Goal: Transaction & Acquisition: Purchase product/service

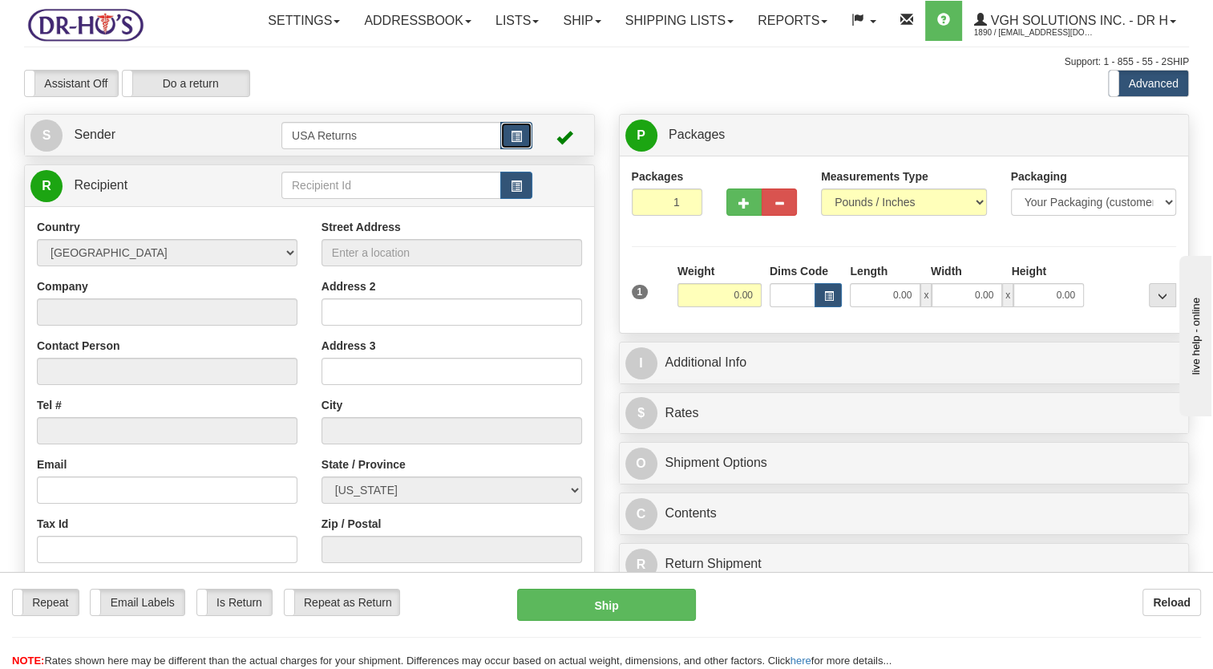
click at [524, 149] on button "button" at bounding box center [516, 135] width 32 height 27
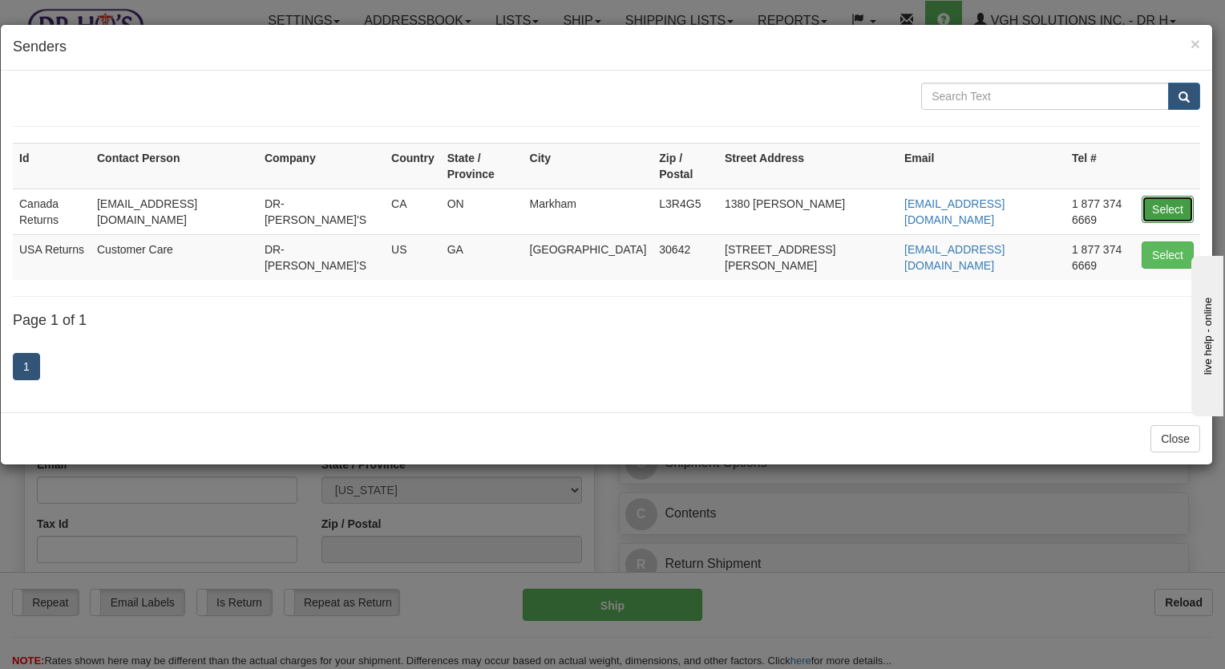
click at [1167, 196] on button "Select" at bounding box center [1168, 209] width 52 height 27
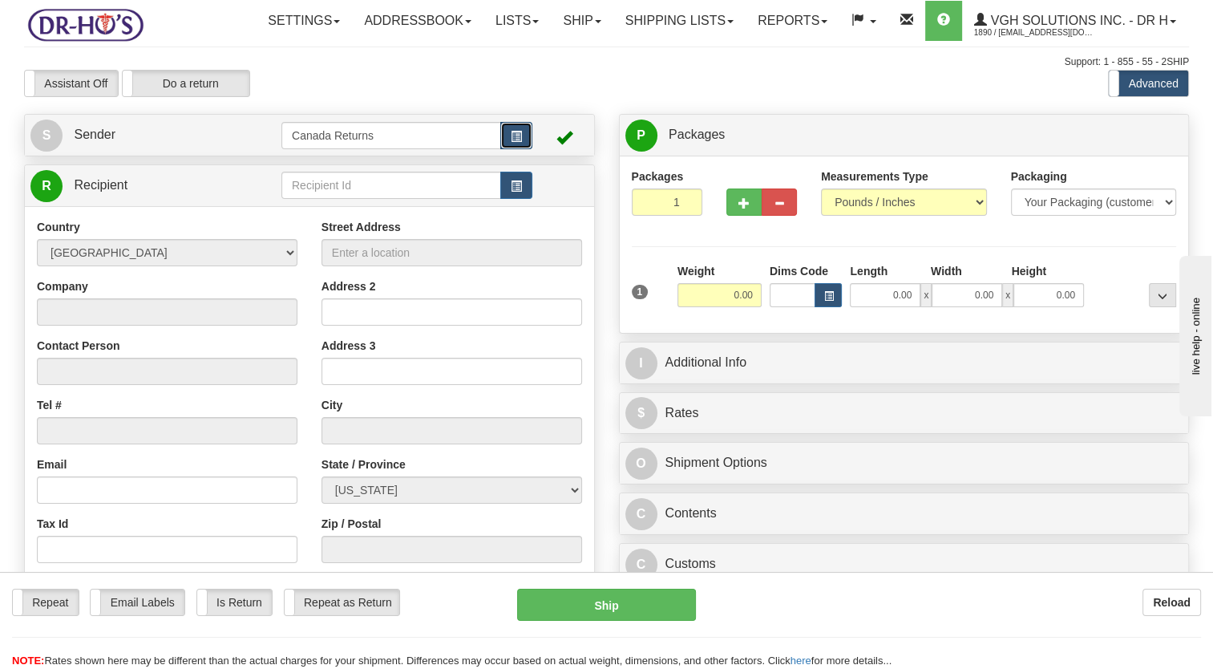
click at [508, 149] on button "button" at bounding box center [516, 135] width 32 height 27
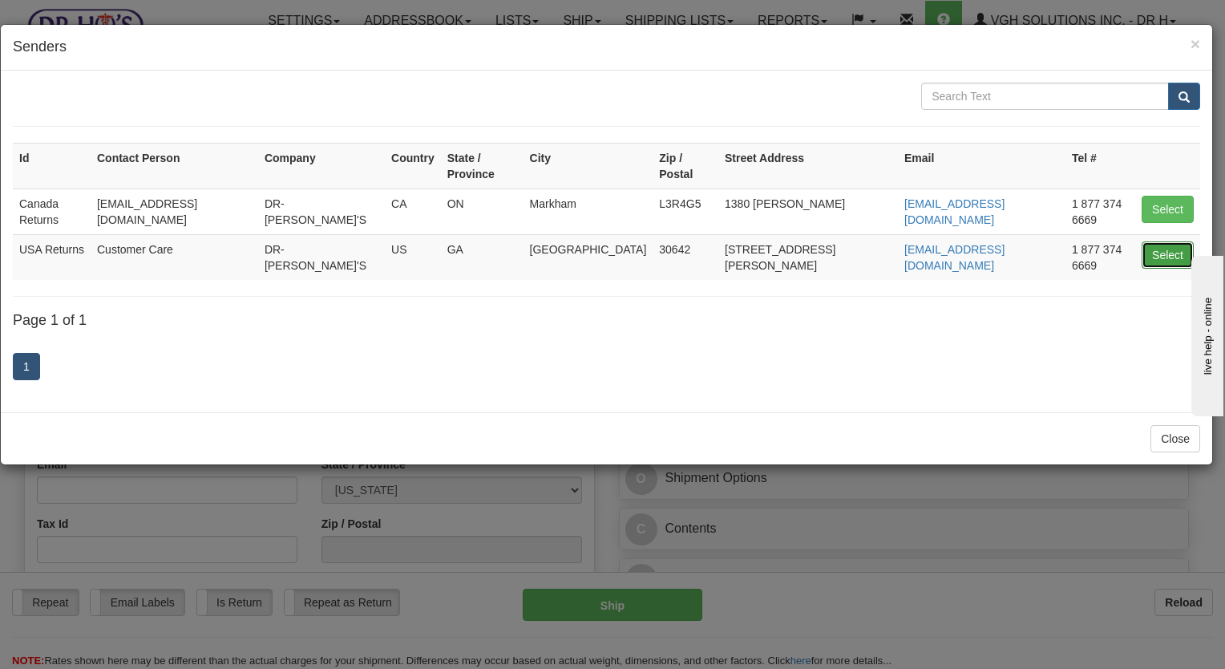
click at [1159, 241] on button "Select" at bounding box center [1168, 254] width 52 height 27
type input "USA Returns"
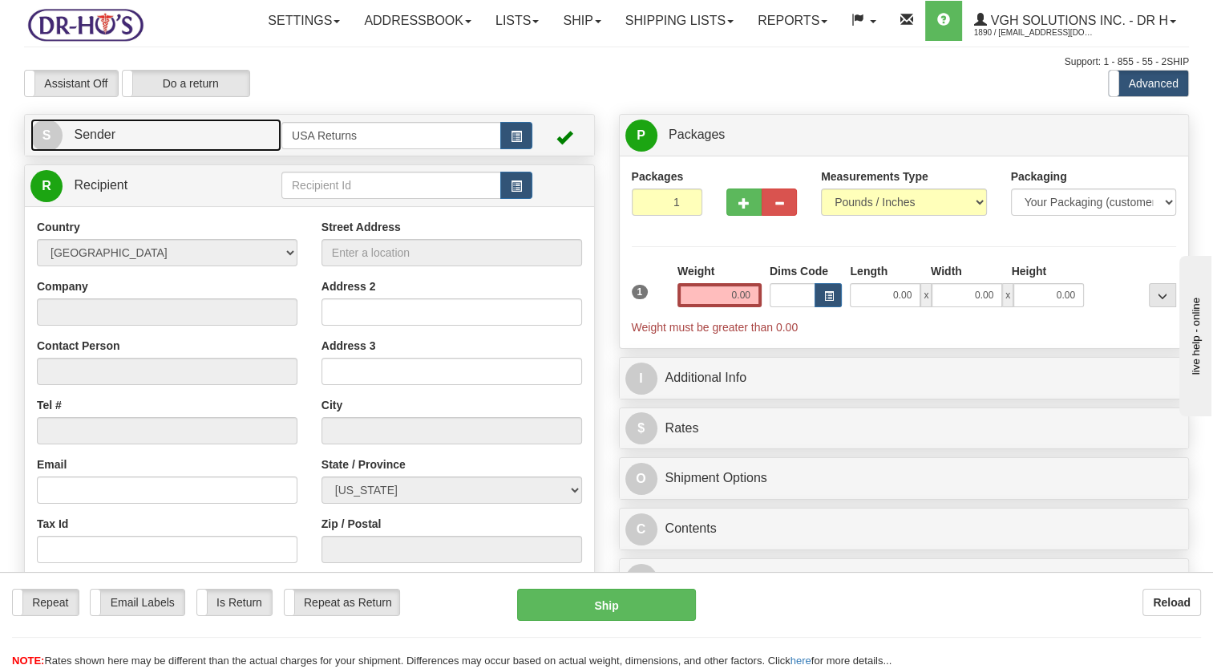
click at [136, 152] on link "S Sender" at bounding box center [155, 135] width 251 height 33
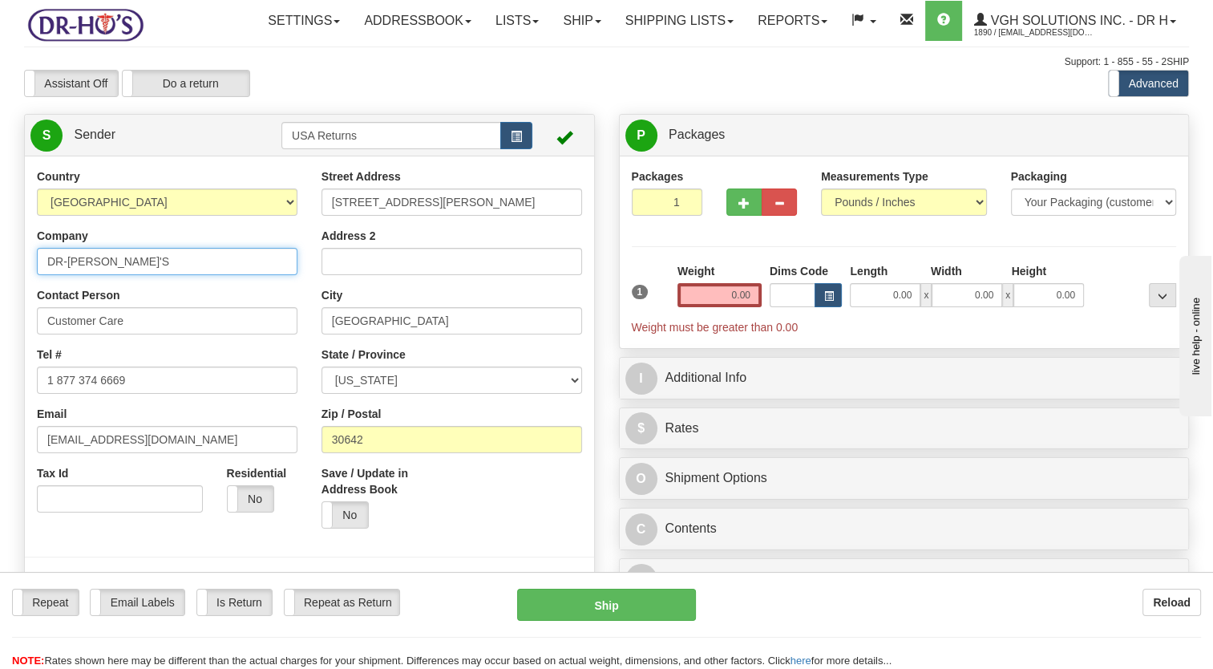
drag, startPoint x: 163, startPoint y: 306, endPoint x: 5, endPoint y: 326, distance: 159.2
click at [0, 316] on html "Training Course Close Toggle navigation Settings Shipping Preferences New Sende…" at bounding box center [606, 334] width 1213 height 669
paste input "[PERSON_NAME]"
type input "[PERSON_NAME]"
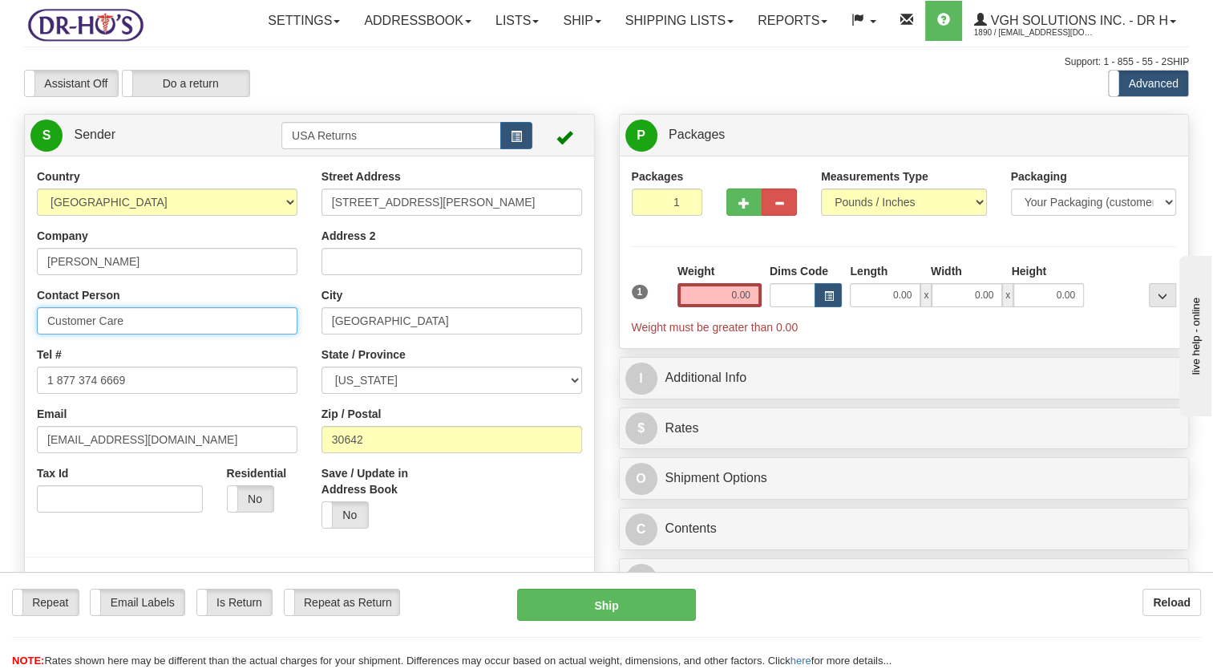
drag, startPoint x: -3, startPoint y: 370, endPoint x: 115, endPoint y: 404, distance: 123.6
click at [0, 374] on html "Training Course Close Toggle navigation Settings Shipping Preferences New Sende…" at bounding box center [606, 334] width 1213 height 669
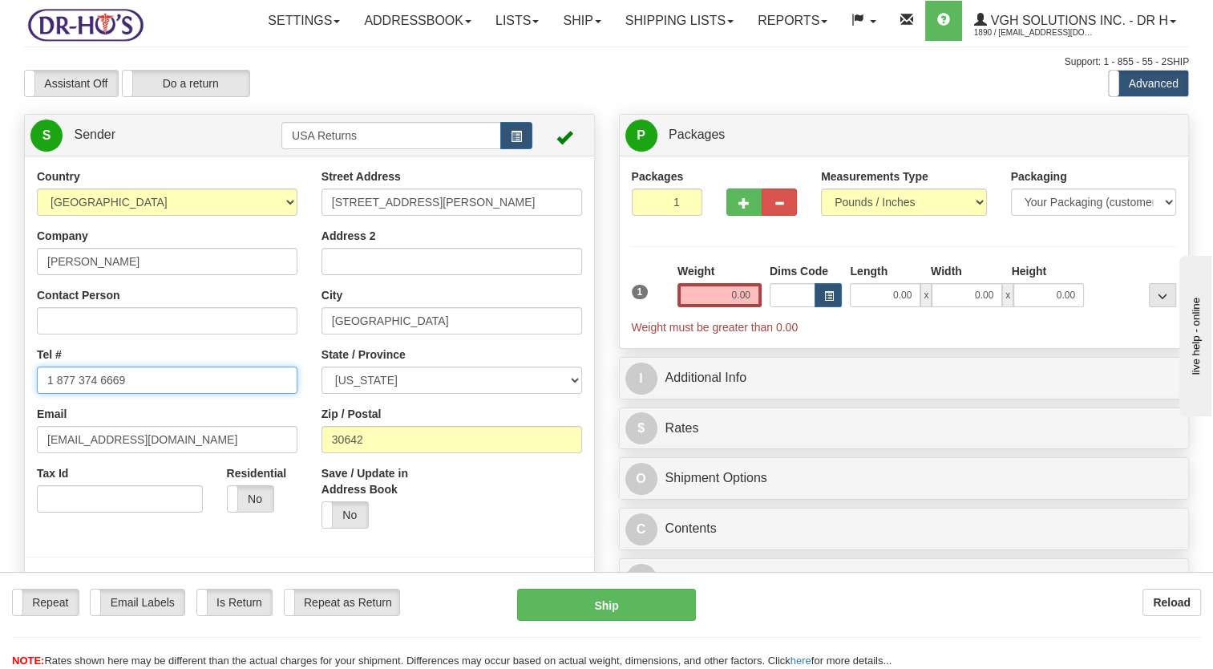
drag, startPoint x: 118, startPoint y: 418, endPoint x: 0, endPoint y: 441, distance: 120.1
click at [0, 441] on html "Training Course Close Toggle navigation Settings Shipping Preferences New Sende…" at bounding box center [606, 334] width 1213 height 669
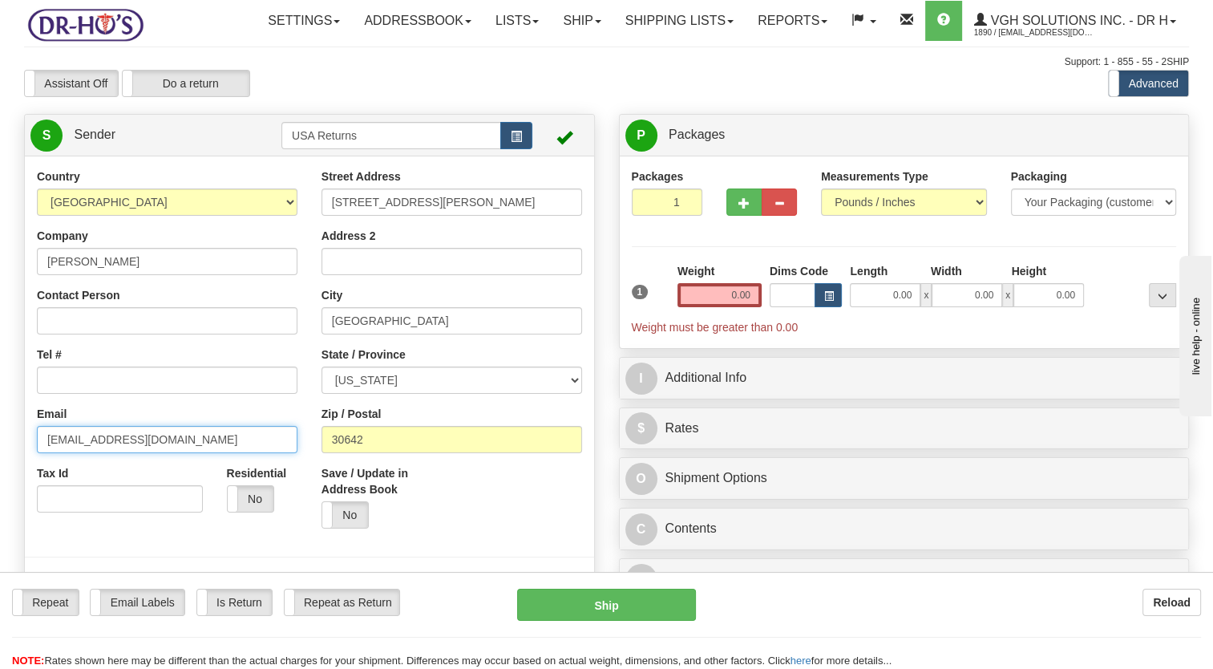
drag, startPoint x: 114, startPoint y: 468, endPoint x: 115, endPoint y: 441, distance: 26.5
click at [0, 481] on html "Training Course Close Toggle navigation Settings Shipping Preferences New Sende…" at bounding box center [606, 334] width 1213 height 669
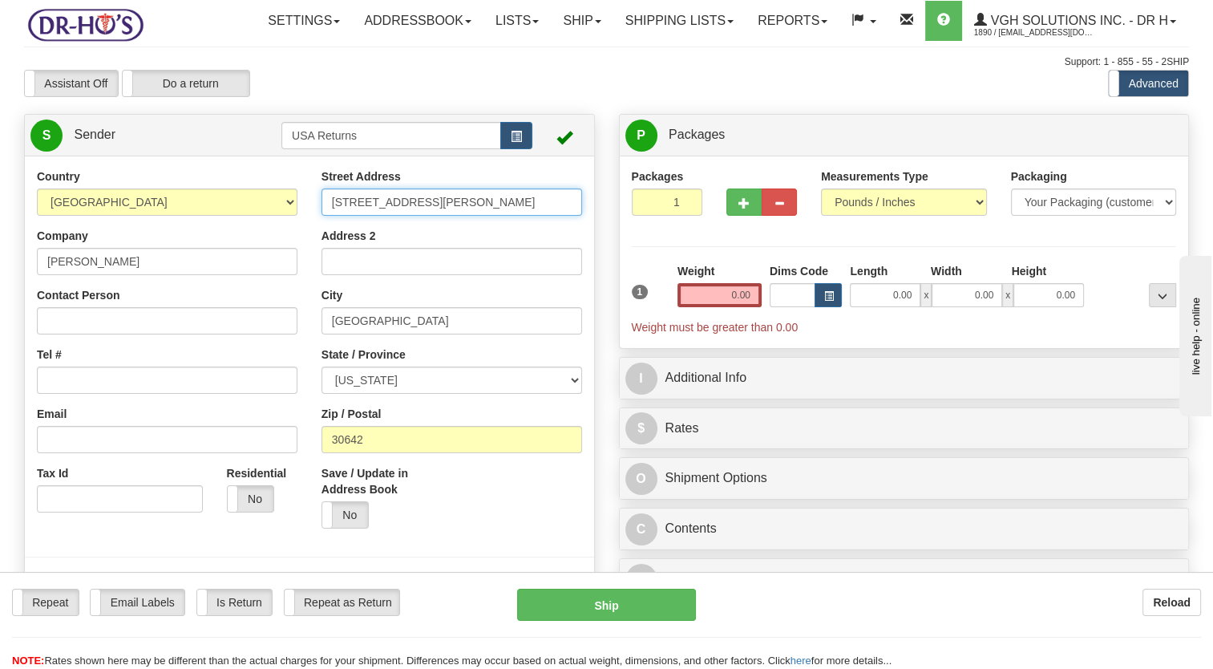
drag, startPoint x: 445, startPoint y: 234, endPoint x: 206, endPoint y: 268, distance: 241.3
click at [213, 266] on div "Country [GEOGRAPHIC_DATA] [GEOGRAPHIC_DATA] [GEOGRAPHIC_DATA] [GEOGRAPHIC_DATA]…" at bounding box center [309, 390] width 569 height 444
paste input "[STREET_ADDRESS]"
drag, startPoint x: 411, startPoint y: 239, endPoint x: 493, endPoint y: 241, distance: 81.8
click at [493, 216] on input "[STREET_ADDRESS]" at bounding box center [452, 201] width 261 height 27
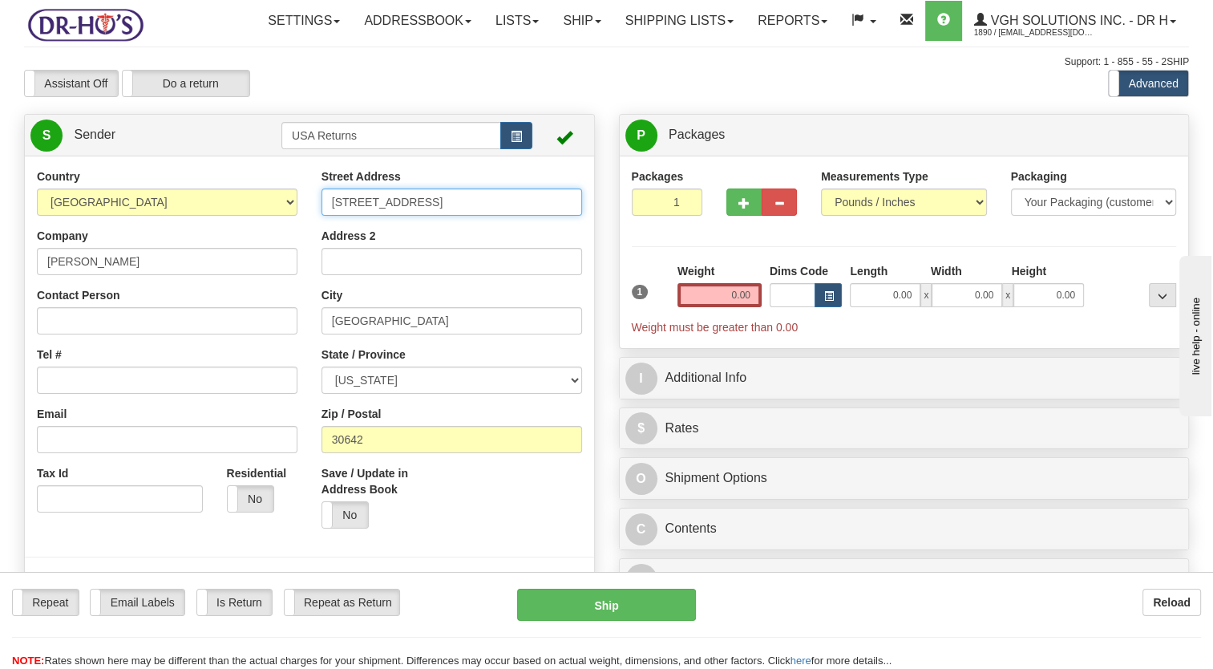
type input "[STREET_ADDRESS]"
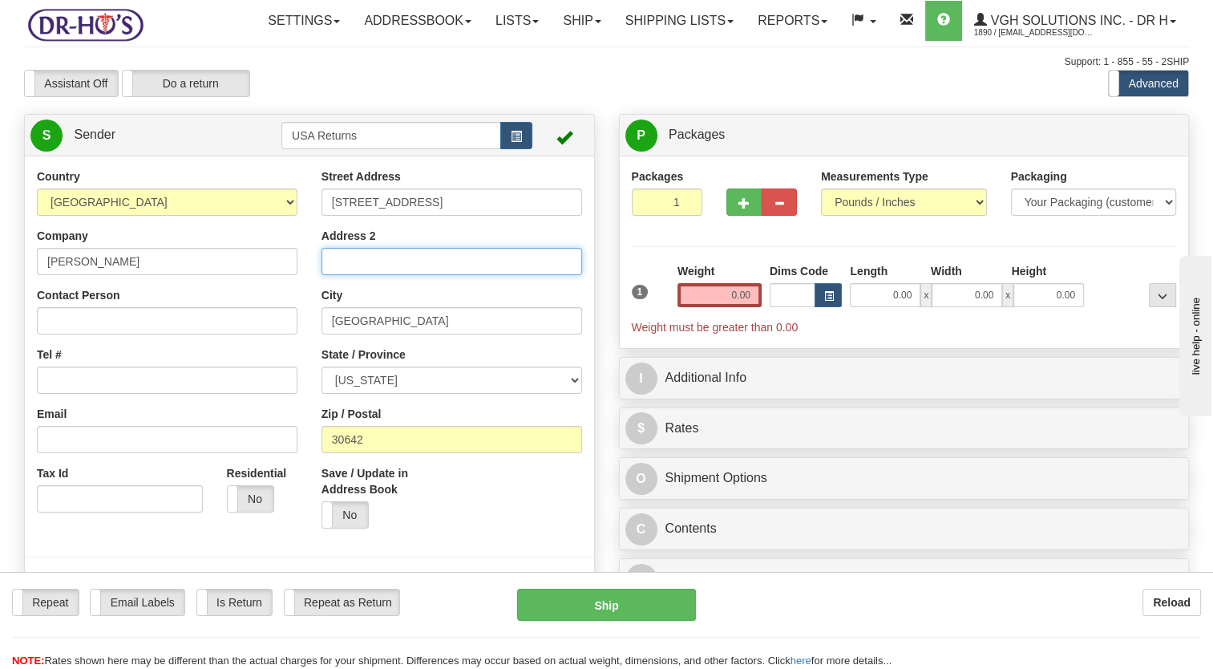
click at [384, 275] on input "Address 2" at bounding box center [452, 261] width 261 height 27
drag, startPoint x: 278, startPoint y: 303, endPoint x: 196, endPoint y: 322, distance: 84.0
click at [203, 322] on div "Country [GEOGRAPHIC_DATA] [GEOGRAPHIC_DATA] [GEOGRAPHIC_DATA] [GEOGRAPHIC_DATA]…" at bounding box center [309, 390] width 569 height 444
paste input "PO Box 261"
type input "PO Box 261"
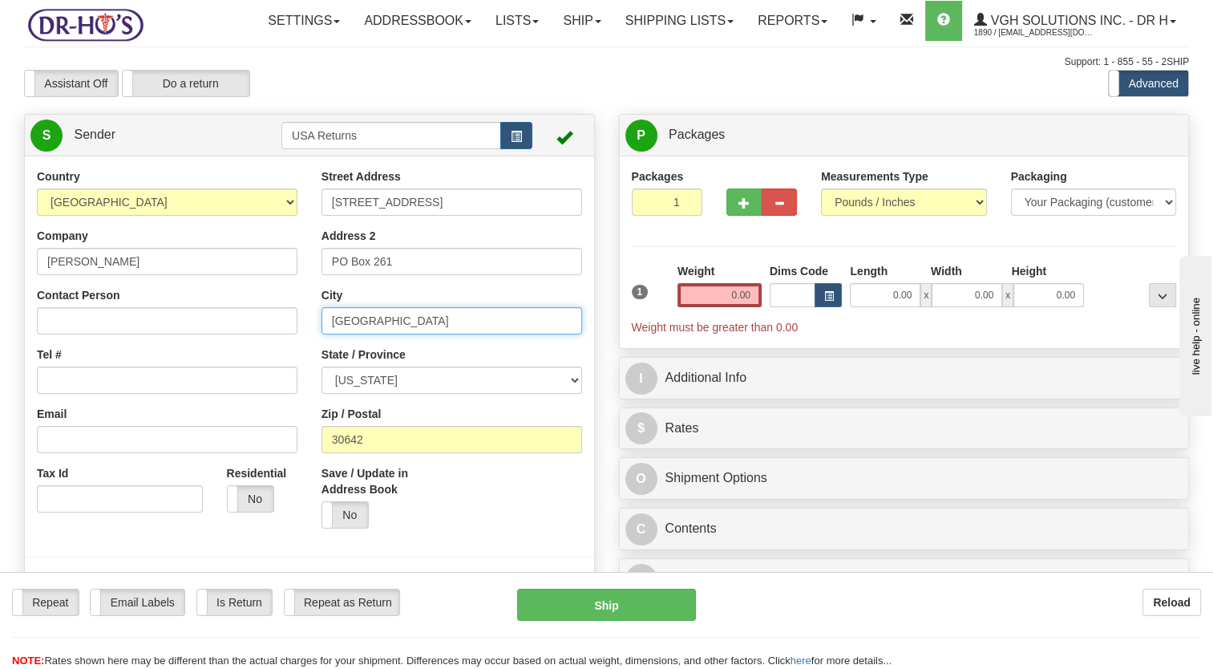
drag, startPoint x: 216, startPoint y: 378, endPoint x: 142, endPoint y: 387, distance: 74.2
click at [143, 387] on div "Country [GEOGRAPHIC_DATA] [GEOGRAPHIC_DATA] [GEOGRAPHIC_DATA] [GEOGRAPHIC_DATA]…" at bounding box center [309, 390] width 569 height 444
paste input "[GEOGRAPHIC_DATA]"
type input "[GEOGRAPHIC_DATA]"
click at [421, 394] on select "[US_STATE] [US_STATE] [US_STATE] [US_STATE] Armed Forces America Armed Forces E…" at bounding box center [452, 379] width 261 height 27
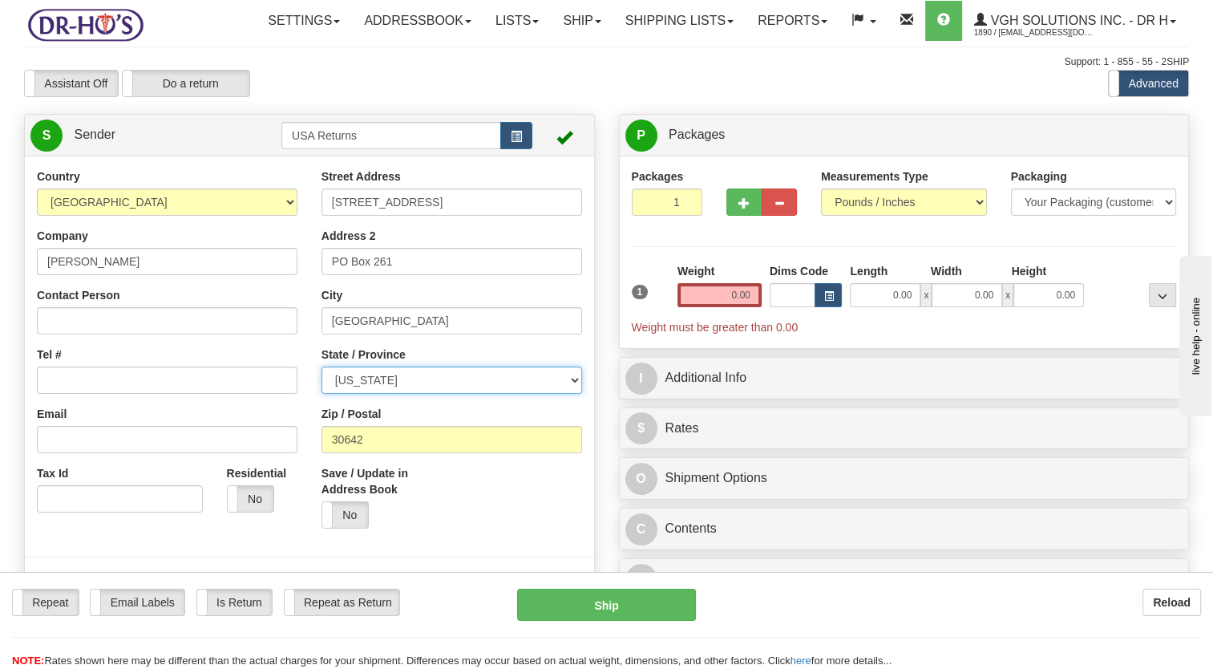
select select "NJ"
click at [322, 394] on select "[US_STATE] [US_STATE] [US_STATE] [US_STATE] Armed Forces America Armed Forces E…" at bounding box center [452, 379] width 261 height 27
drag, startPoint x: 308, startPoint y: 491, endPoint x: 235, endPoint y: 502, distance: 73.8
click at [236, 499] on div "Country [GEOGRAPHIC_DATA] [GEOGRAPHIC_DATA] [GEOGRAPHIC_DATA] [GEOGRAPHIC_DATA]…" at bounding box center [309, 390] width 569 height 444
paste input "08311"
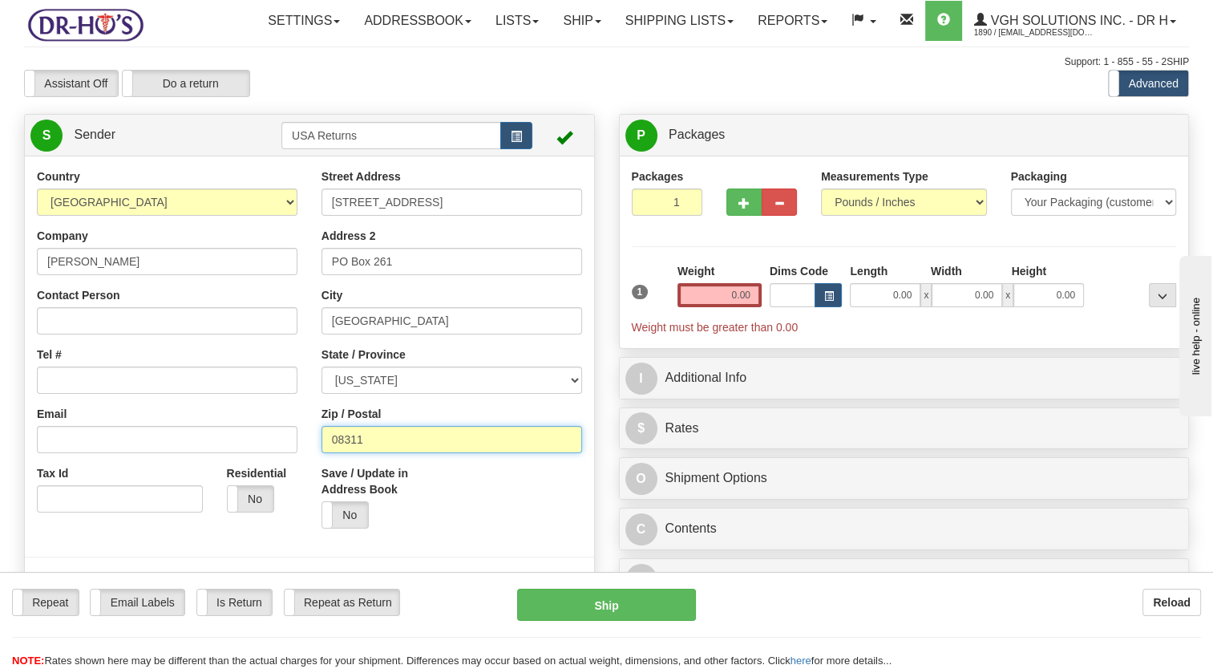
type input "08311"
click at [456, 536] on div "Save / Update in Address Book Yes No" at bounding box center [452, 502] width 285 height 75
click at [149, 394] on input "Tel #" at bounding box center [167, 379] width 261 height 27
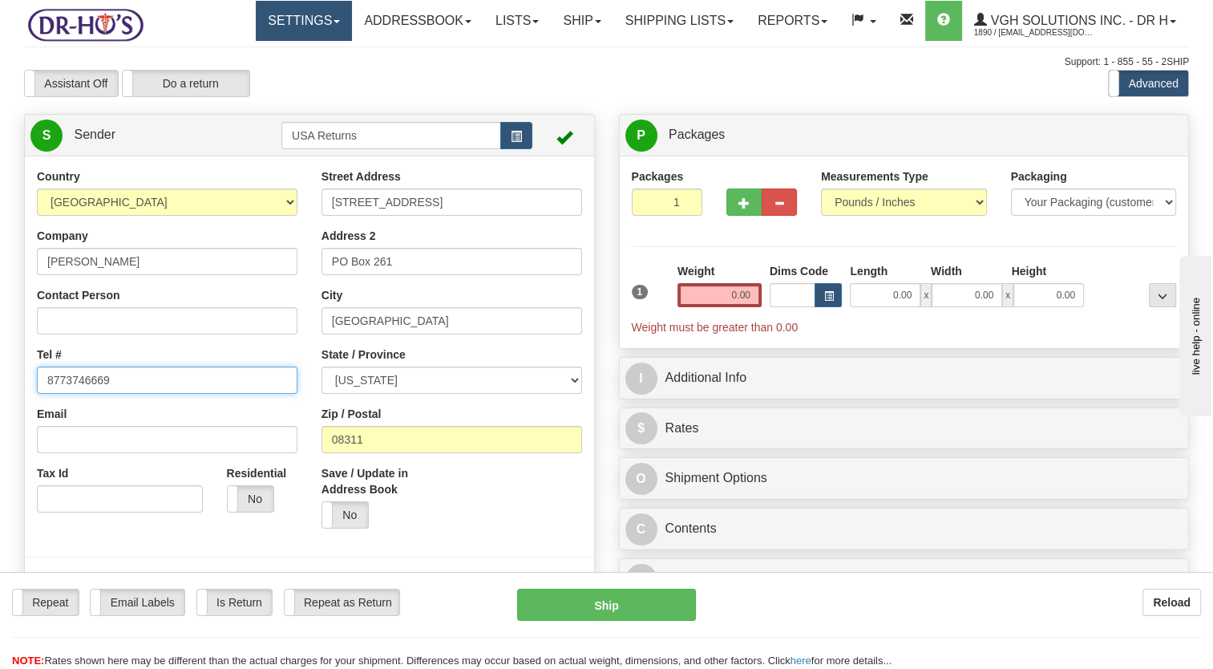
type input "8773746669"
click at [478, 530] on div "Save / Update in Address Book Yes No" at bounding box center [452, 502] width 285 height 75
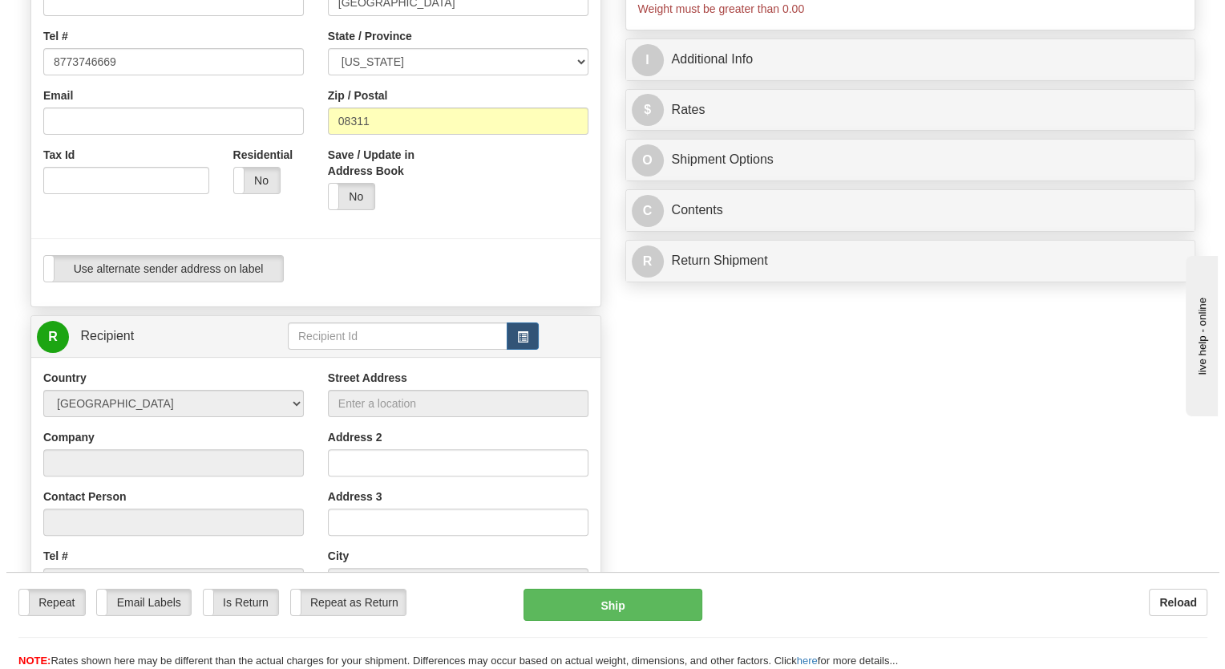
scroll to position [321, 0]
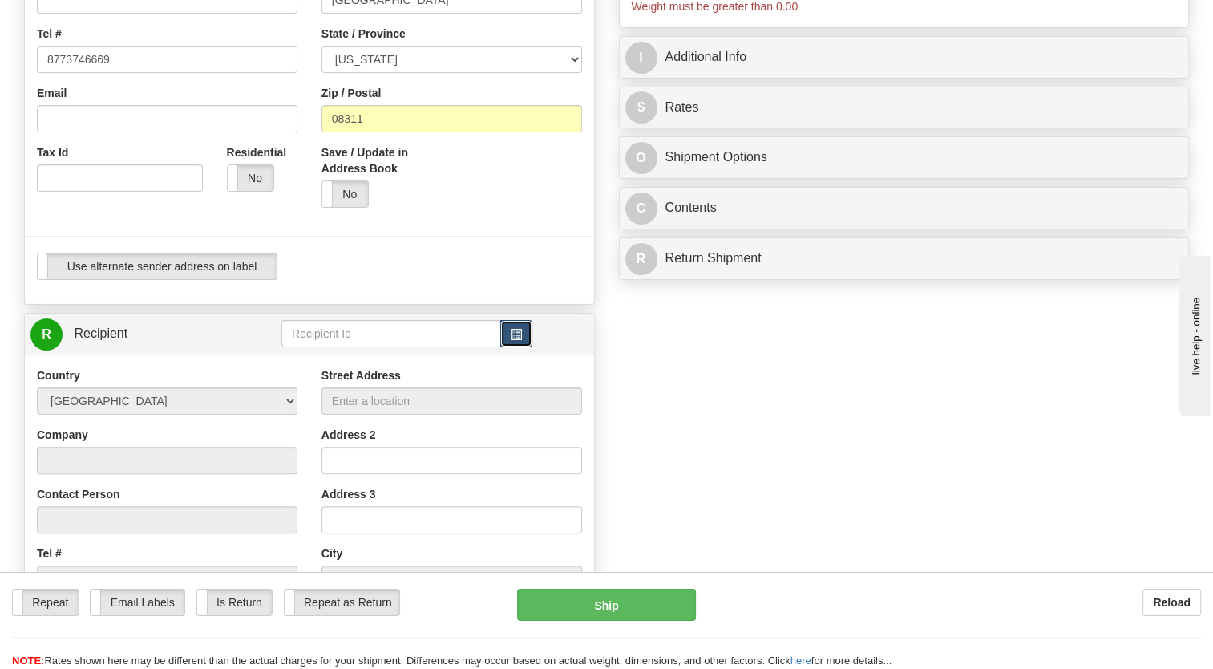
click at [510, 347] on button "button" at bounding box center [516, 333] width 32 height 27
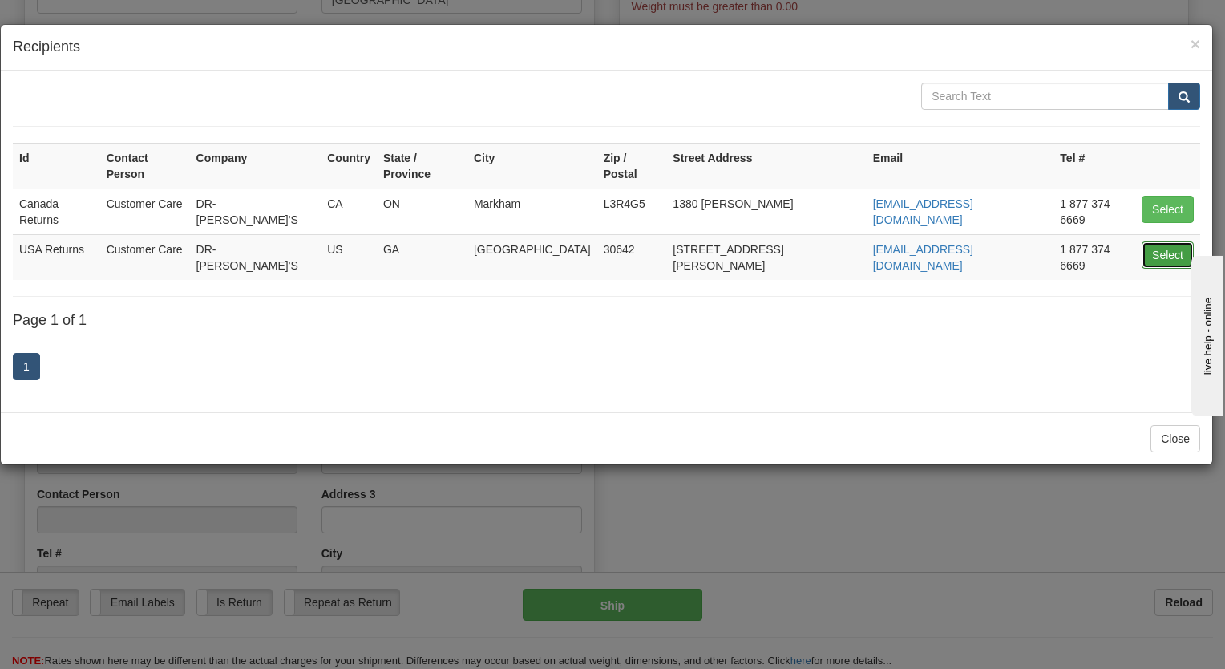
click at [1161, 241] on button "Select" at bounding box center [1168, 254] width 52 height 27
type input "USA Returns"
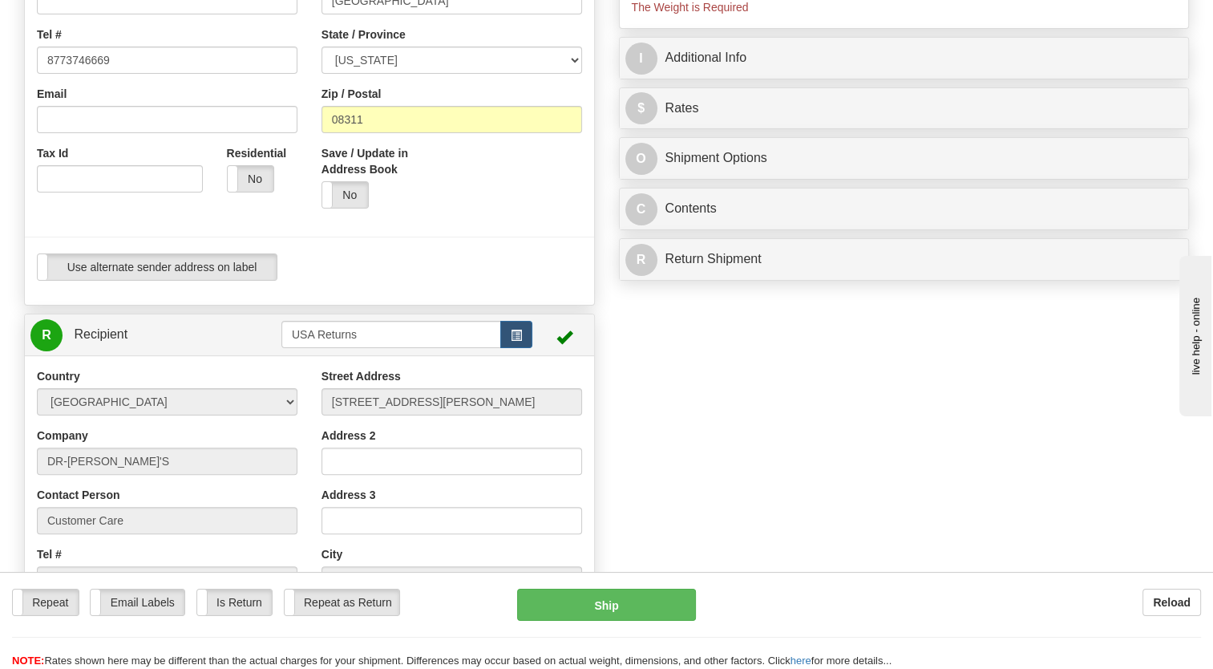
type input "0.00"
click at [489, 305] on div "Country [GEOGRAPHIC_DATA] [GEOGRAPHIC_DATA] [GEOGRAPHIC_DATA] [GEOGRAPHIC_DATA]…" at bounding box center [309, 70] width 569 height 469
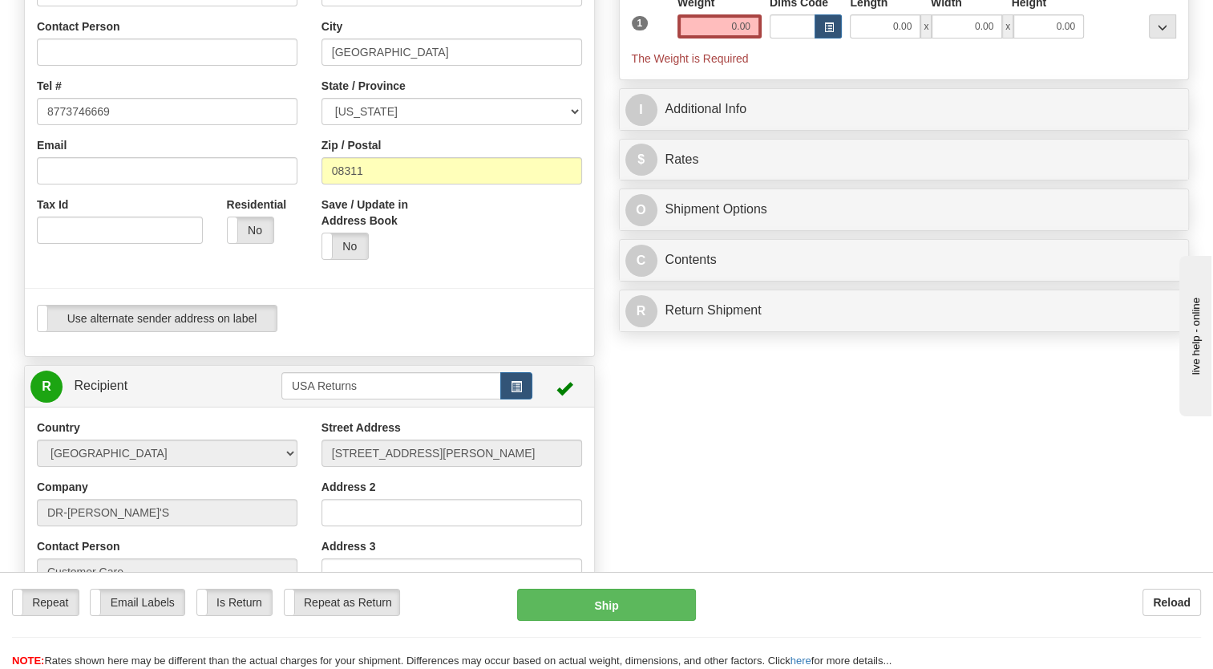
scroll to position [79, 0]
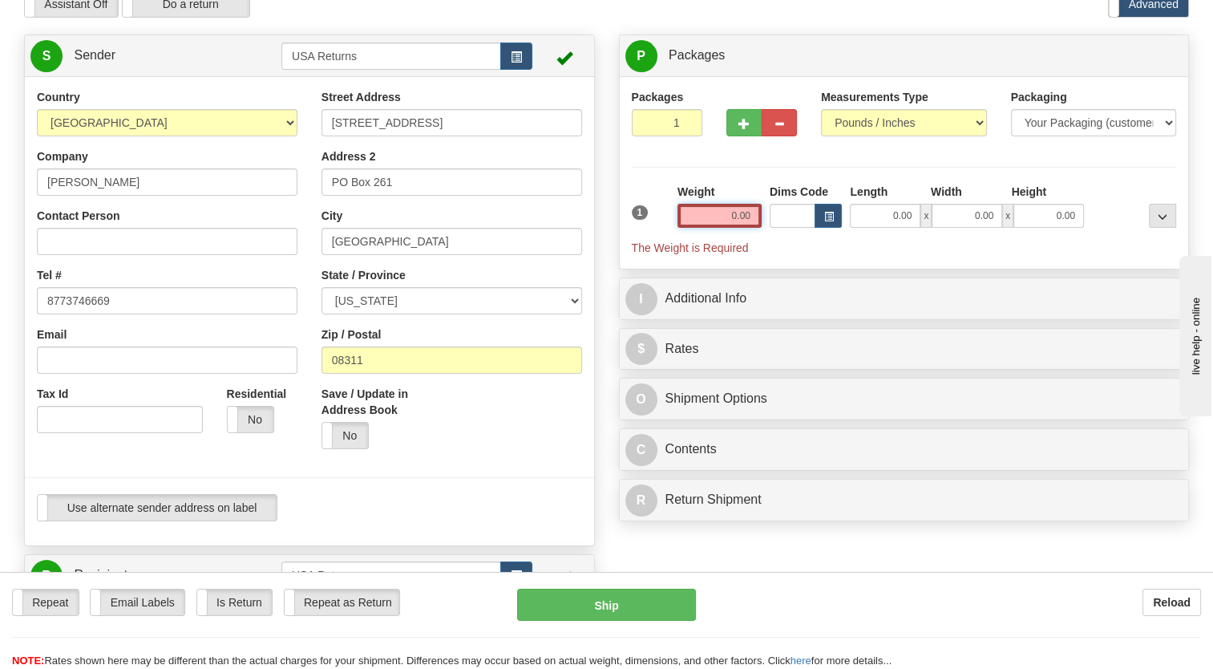
drag, startPoint x: 719, startPoint y: 249, endPoint x: 680, endPoint y: 245, distance: 39.5
click at [719, 228] on input "0.00" at bounding box center [720, 216] width 84 height 24
type input "1.00"
click at [613, 231] on div "P Packages 1 Packages - Weight: 0.00 Lbs Shipment Level Shipm. Package Level Pa…" at bounding box center [904, 281] width 595 height 495
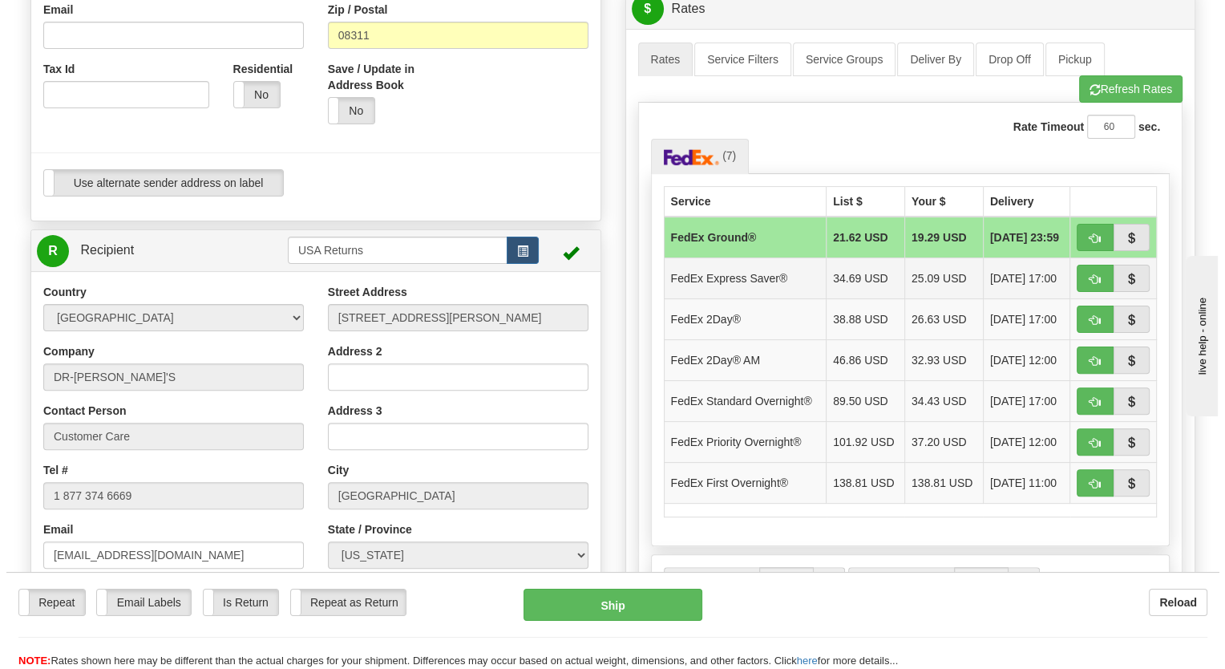
scroll to position [400, 0]
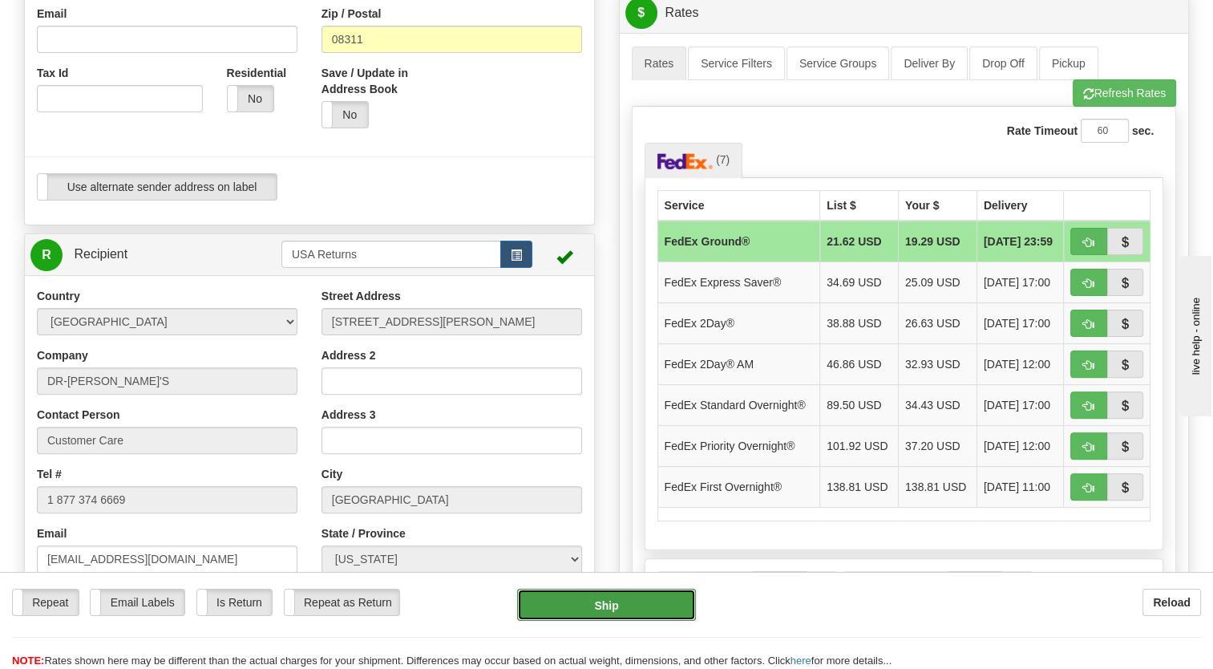
click at [619, 610] on button "Ship" at bounding box center [606, 605] width 178 height 32
type input "92"
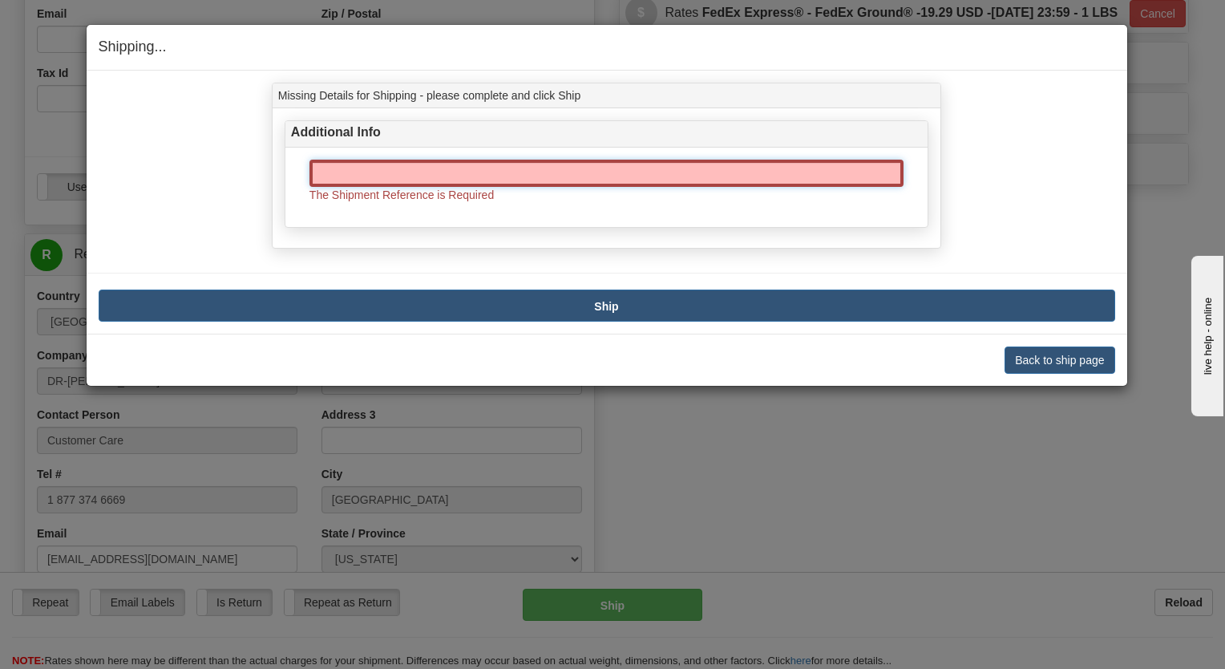
click at [635, 182] on input "text" at bounding box center [607, 173] width 594 height 27
click at [597, 174] on input "text" at bounding box center [607, 173] width 594 height 27
paste input "1203258"
click at [327, 178] on input "1203258" at bounding box center [607, 173] width 594 height 27
type input "1203258"
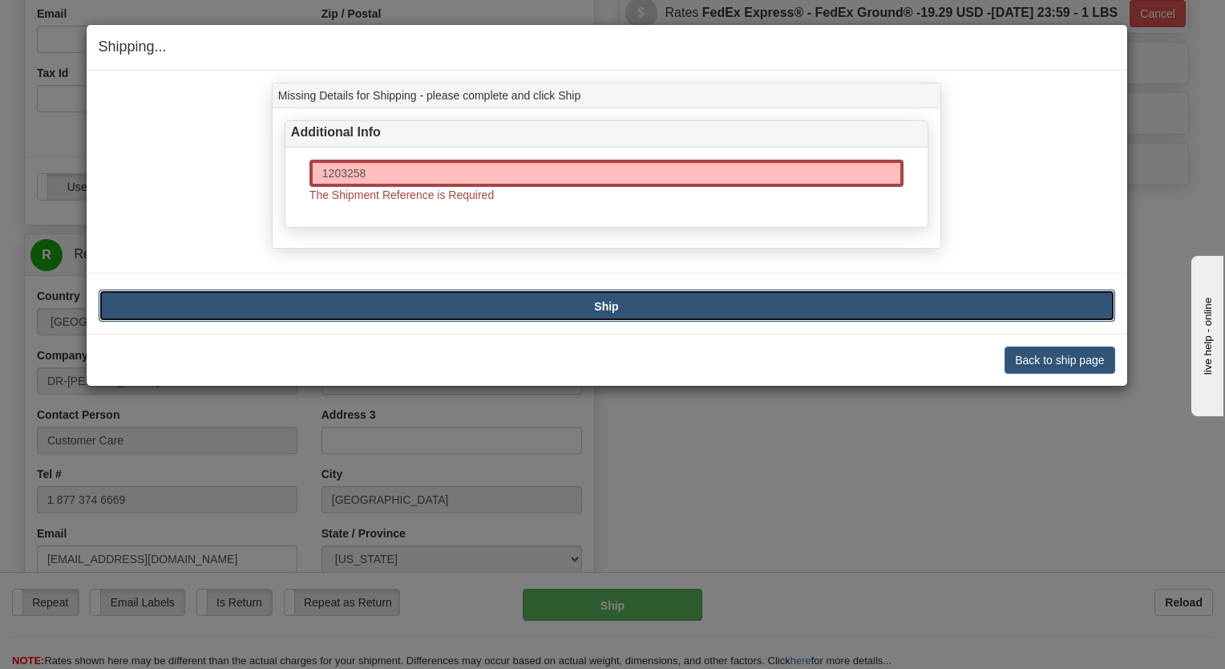
click at [493, 300] on button "Ship" at bounding box center [607, 305] width 1017 height 32
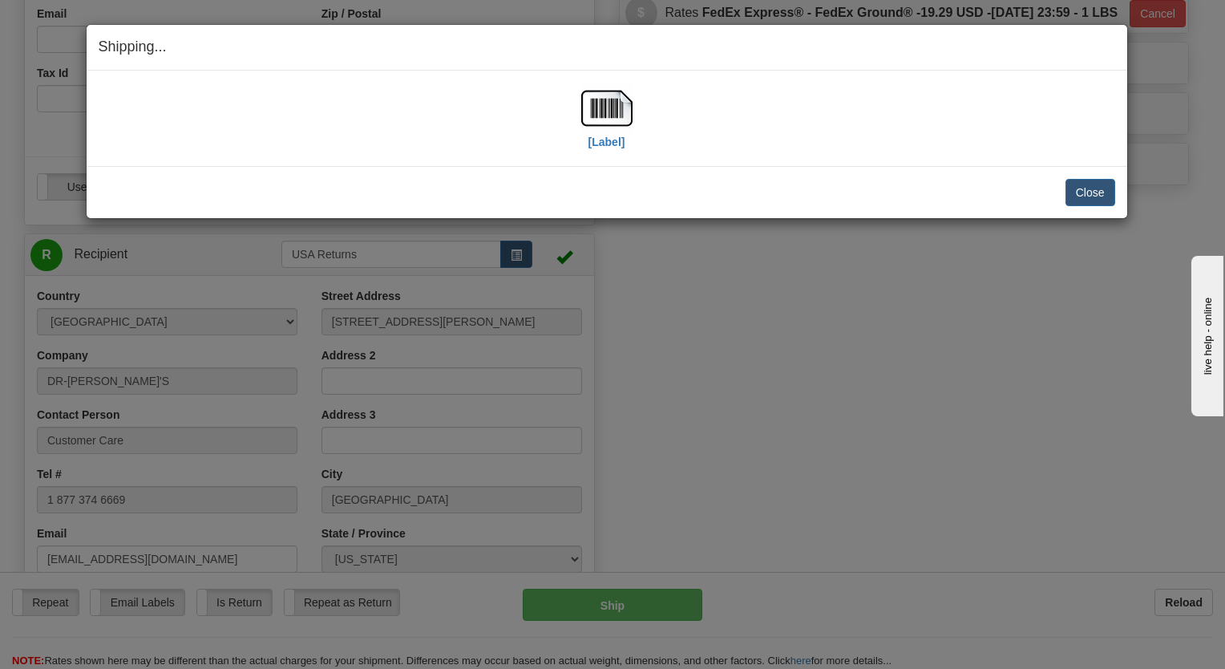
click at [635, 112] on div "[Label]" at bounding box center [607, 118] width 1017 height 71
click at [618, 112] on img at bounding box center [606, 108] width 51 height 51
